Goal: Information Seeking & Learning: Understand process/instructions

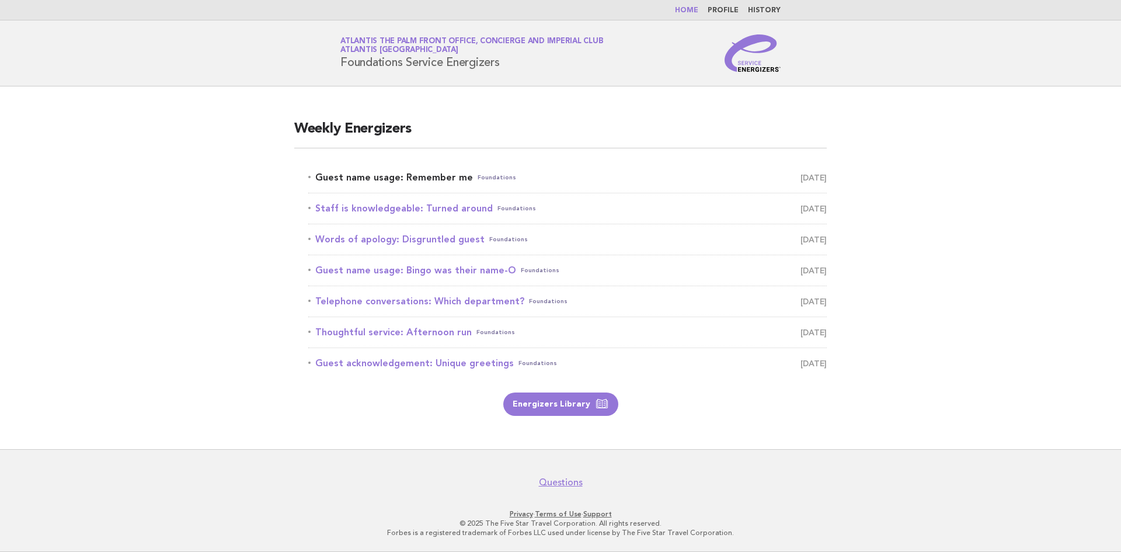
click at [416, 181] on link "Guest name usage: Remember me Foundations October 9" at bounding box center [567, 177] width 519 height 16
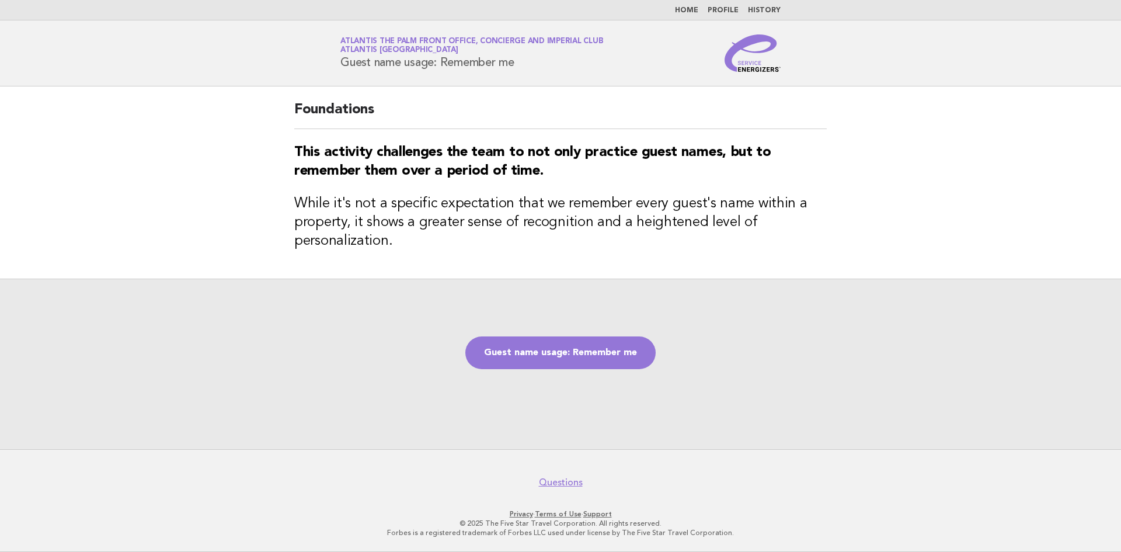
drag, startPoint x: 339, startPoint y: 69, endPoint x: 524, endPoint y: 71, distance: 185.1
click at [524, 71] on div "Service Energizers Atlantis The Palm Front Office, Concierge and Imperial Club …" at bounding box center [560, 52] width 473 height 37
copy h1 "Guest name usage: Remember me"
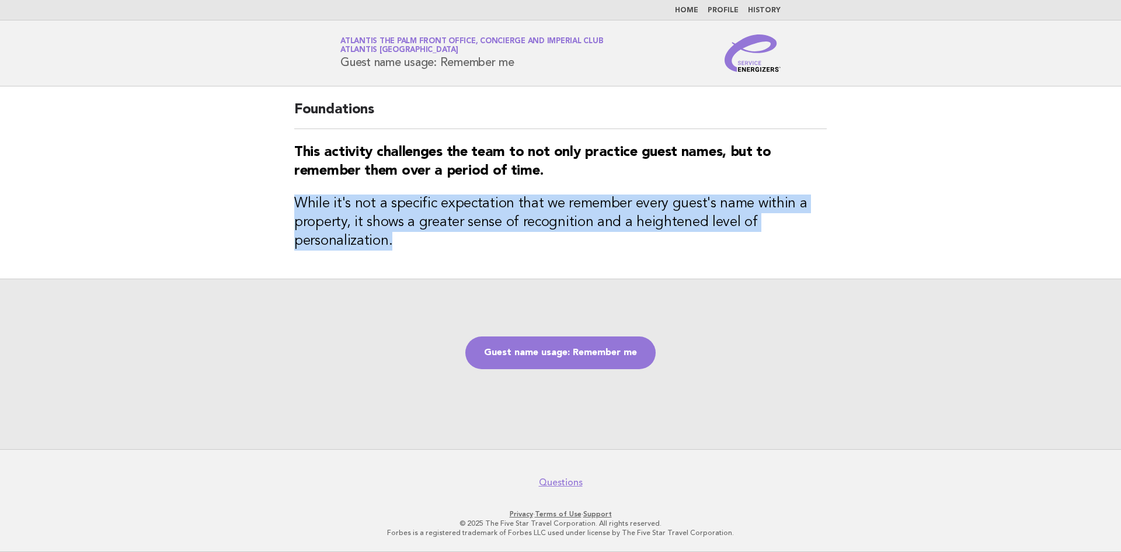
drag, startPoint x: 294, startPoint y: 204, endPoint x: 398, endPoint y: 242, distance: 111.2
click at [398, 242] on div "Foundations This activity challenges the team to not only practice guest names,…" at bounding box center [560, 182] width 561 height 192
copy h3 "While it's not a specific expectation that we remember every guest's name withi…"
click at [617, 347] on link "Guest name usage: Remember me" at bounding box center [560, 352] width 190 height 33
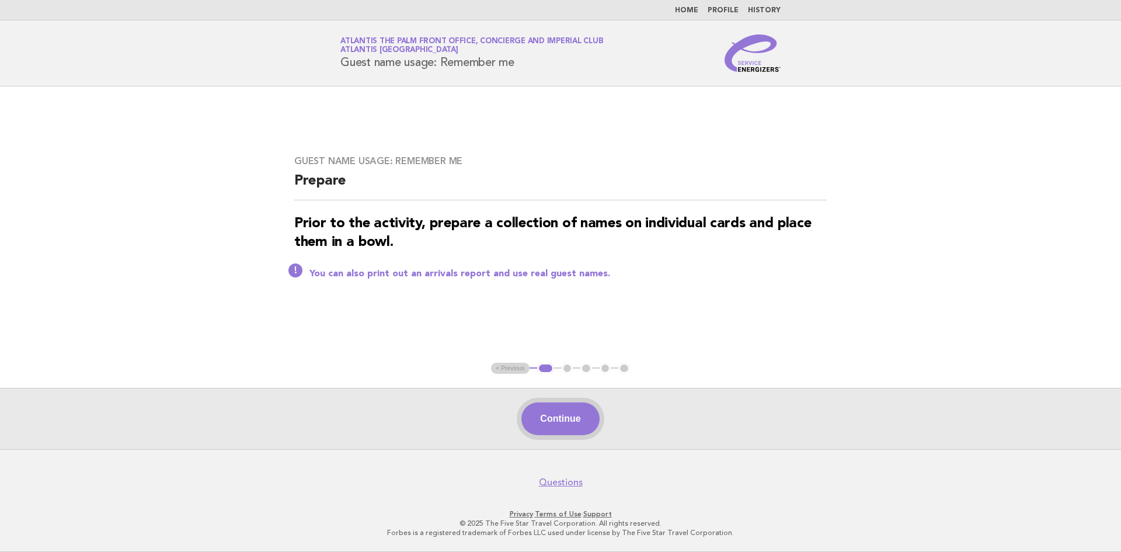
click at [569, 422] on button "Continue" at bounding box center [560, 418] width 78 height 33
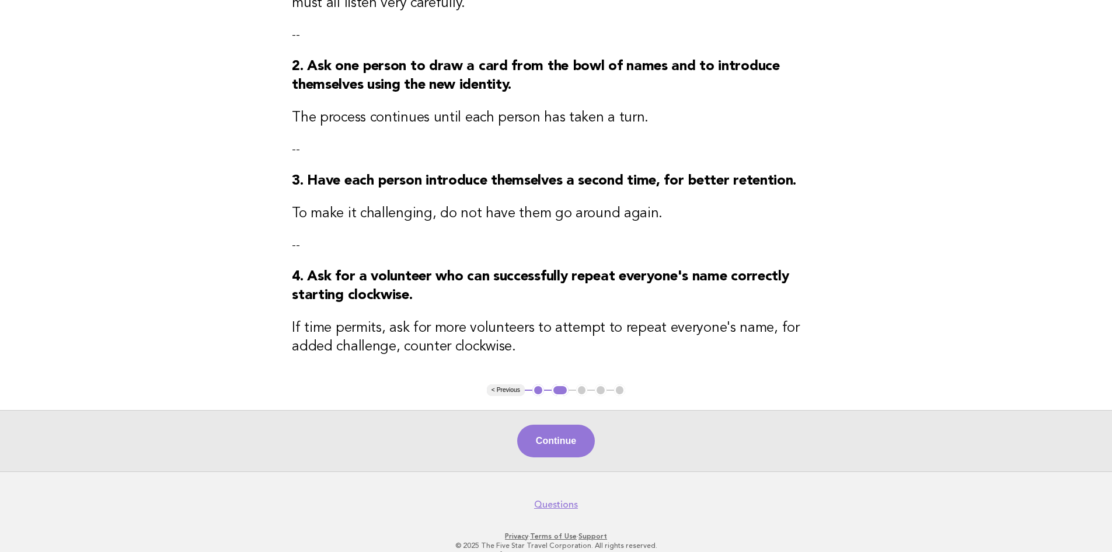
scroll to position [242, 0]
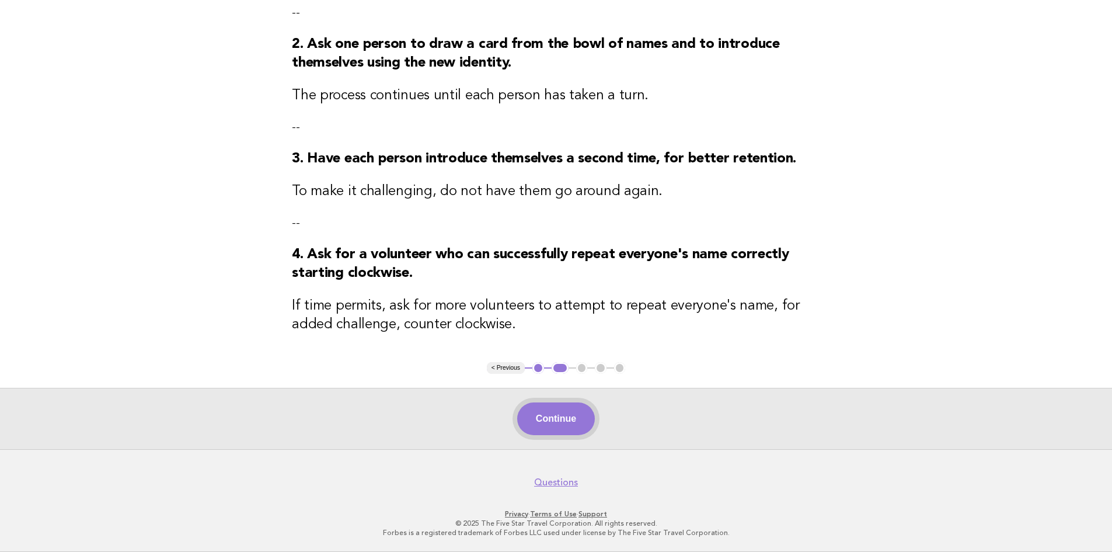
click at [561, 428] on button "Continue" at bounding box center [556, 418] width 78 height 33
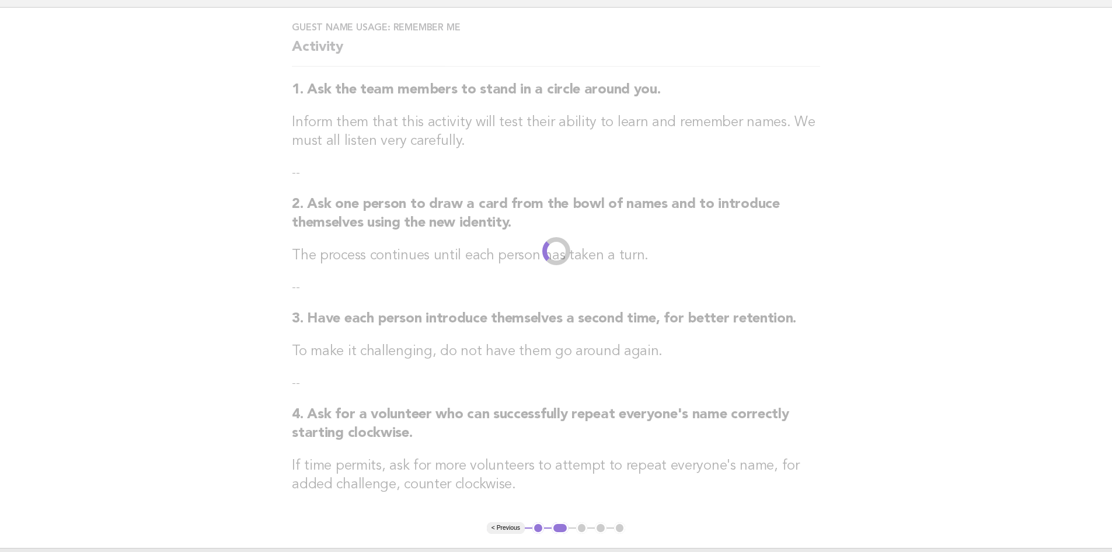
scroll to position [0, 0]
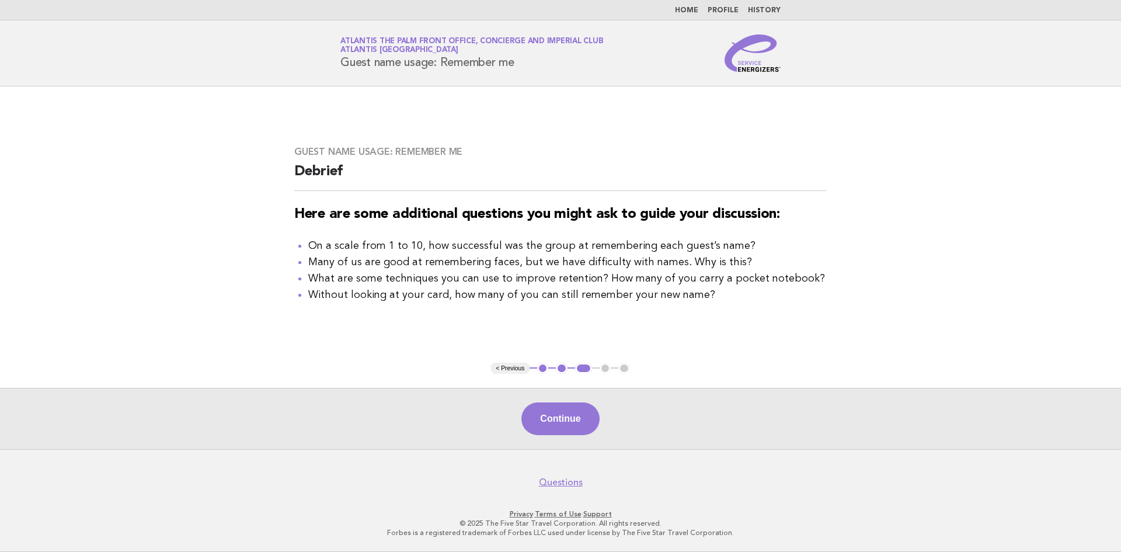
click at [45, 173] on main "Guest name usage: Remember me Debrief Here are some additional questions you mi…" at bounding box center [560, 267] width 1121 height 363
click at [590, 412] on button "Continue" at bounding box center [560, 418] width 78 height 33
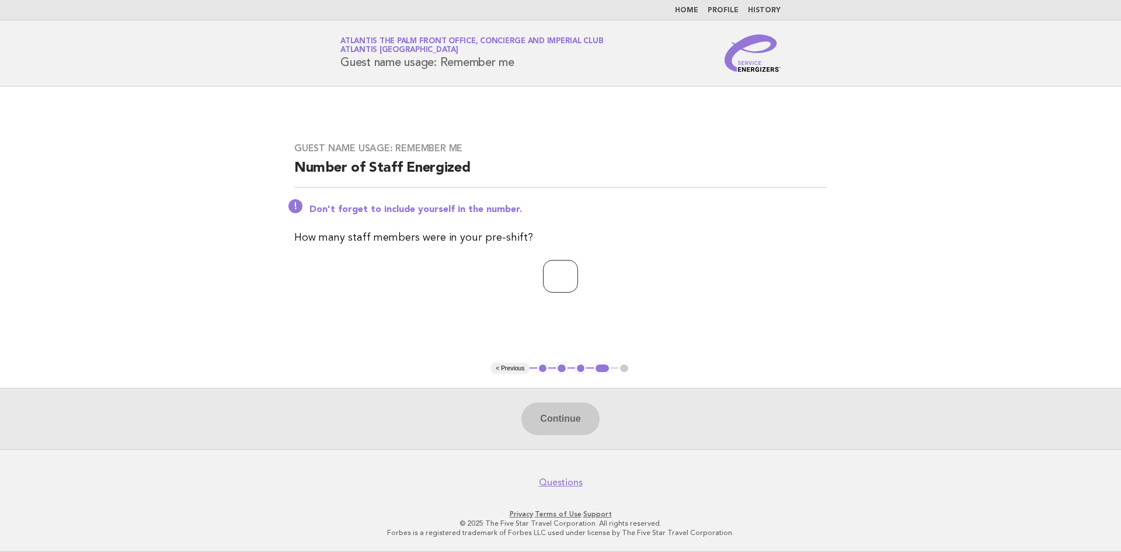
click at [571, 275] on input "number" at bounding box center [560, 276] width 35 height 33
type input "*"
click at [581, 423] on button "Continue" at bounding box center [560, 418] width 78 height 33
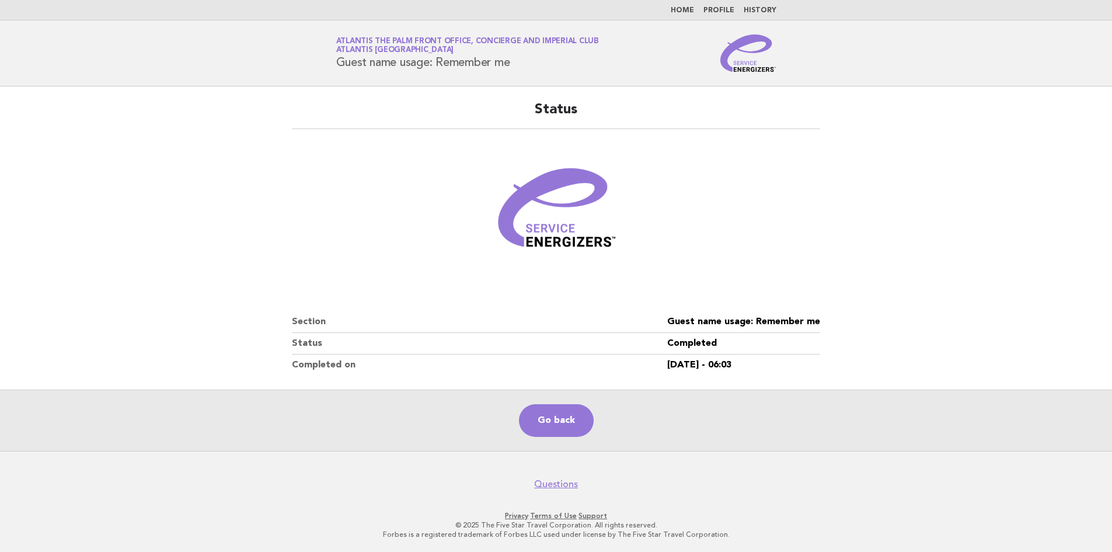
click at [913, 287] on main "Status Section Guest name usage: Remember me Status Completed Completed on [DAT…" at bounding box center [556, 268] width 1112 height 364
click at [589, 412] on link "Go back" at bounding box center [556, 420] width 75 height 33
